Goal: Transaction & Acquisition: Subscribe to service/newsletter

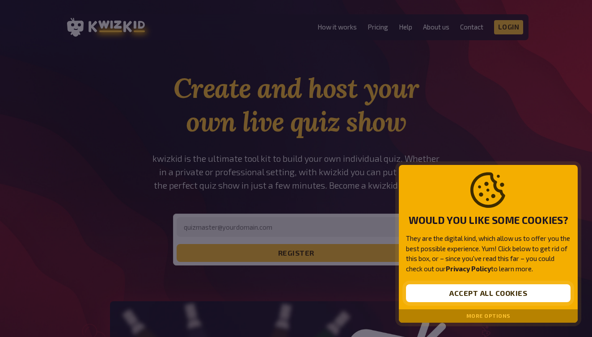
click at [451, 291] on button "Accept all cookies" at bounding box center [488, 293] width 164 height 18
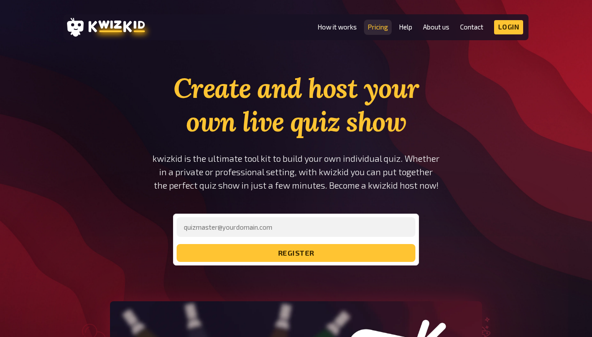
click at [374, 24] on link "Pricing" at bounding box center [377, 27] width 21 height 8
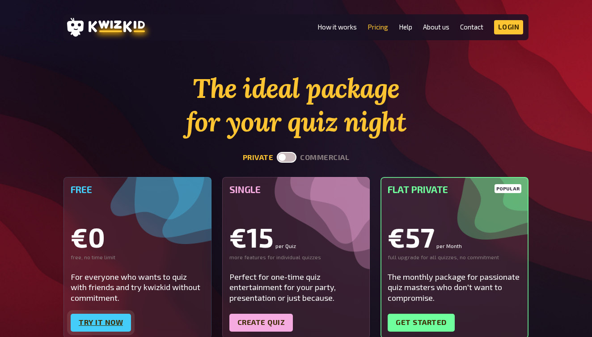
click at [114, 326] on link "Try it now" at bounding box center [101, 323] width 60 height 18
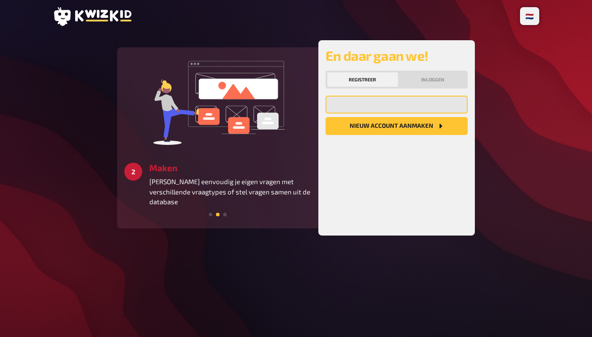
click at [401, 102] on input "email" at bounding box center [396, 105] width 142 height 18
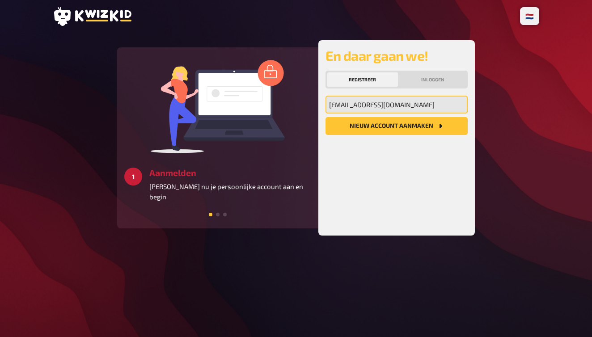
type input "angelique_klerks@hotmail.com"
click at [394, 127] on button "Nieuw account aanmaken" at bounding box center [396, 126] width 142 height 18
